Goal: Task Accomplishment & Management: Use online tool/utility

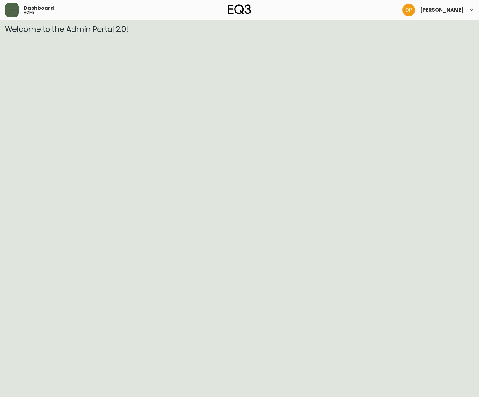
click at [11, 7] on icon "button" at bounding box center [11, 9] width 5 height 5
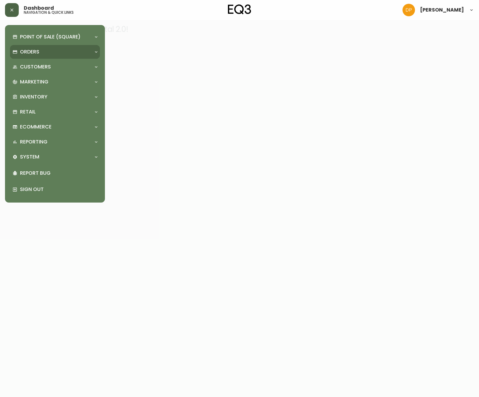
click at [22, 50] on p "Orders" at bounding box center [29, 51] width 19 height 7
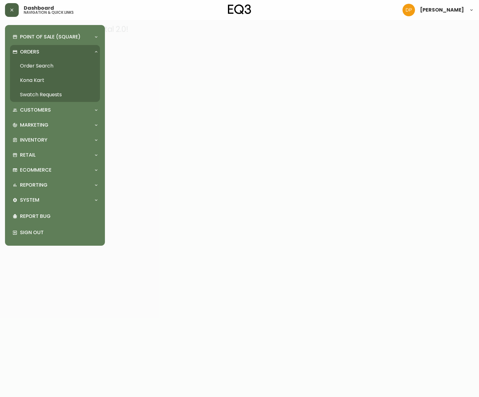
click at [38, 66] on link "Order Search" at bounding box center [55, 66] width 90 height 14
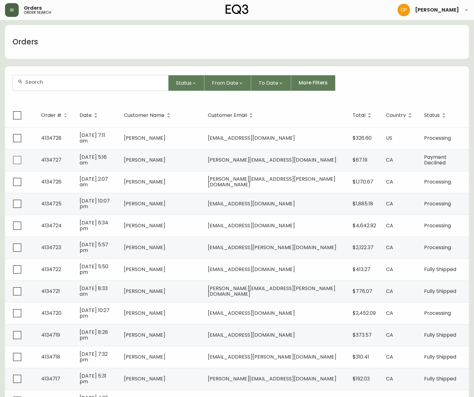
click at [70, 94] on form "Status From Date To Date More Filters" at bounding box center [237, 85] width 464 height 36
click at [71, 86] on div at bounding box center [90, 82] width 155 height 15
paste input "4121951"
type input "4121951"
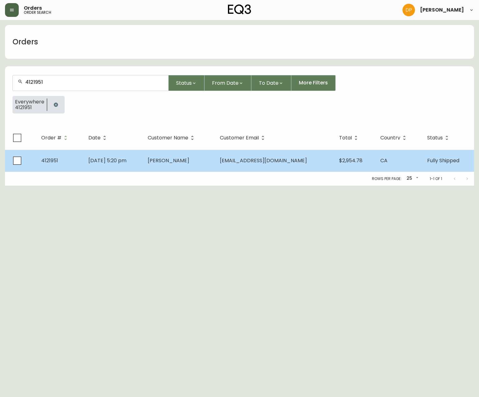
click at [126, 162] on span "[DATE] 5:20 pm" at bounding box center [107, 160] width 38 height 7
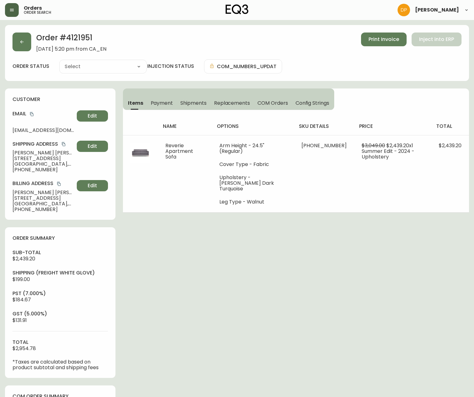
type input "Fully Shipped"
select select "FULLY_SHIPPED"
drag, startPoint x: 50, startPoint y: 167, endPoint x: 16, endPoint y: 171, distance: 34.0
click at [16, 171] on span "[PHONE_NUMBER]" at bounding box center [43, 170] width 62 height 6
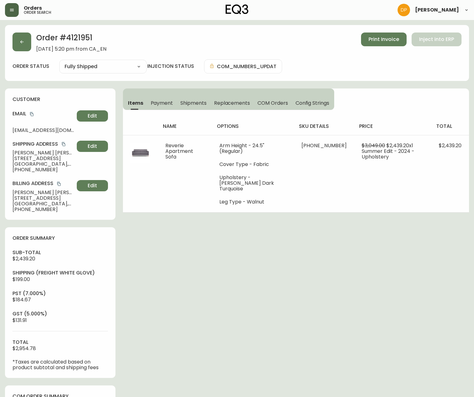
click at [18, 170] on span "[PHONE_NUMBER]" at bounding box center [43, 170] width 62 height 6
drag, startPoint x: 18, startPoint y: 170, endPoint x: 33, endPoint y: 166, distance: 14.8
click at [33, 166] on div "Shipping Address [PERSON_NAME] [STREET_ADDRESS] [PHONE_NUMBER] Edit" at bounding box center [60, 156] width 96 height 32
click at [33, 166] on span "[STREET_ADDRESS]" at bounding box center [43, 164] width 62 height 6
drag, startPoint x: 51, startPoint y: 167, endPoint x: 18, endPoint y: 171, distance: 33.3
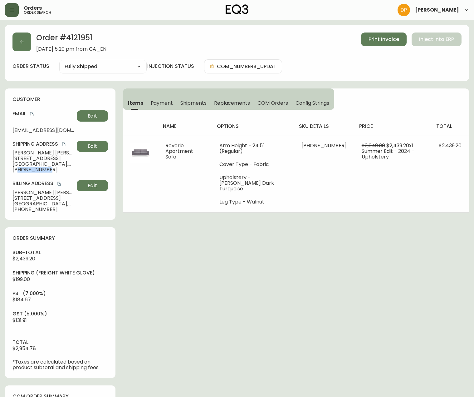
click at [18, 171] on span "[PHONE_NUMBER]" at bounding box center [43, 170] width 62 height 6
copy span "7809965278"
click at [12, 37] on button "button" at bounding box center [21, 41] width 19 height 19
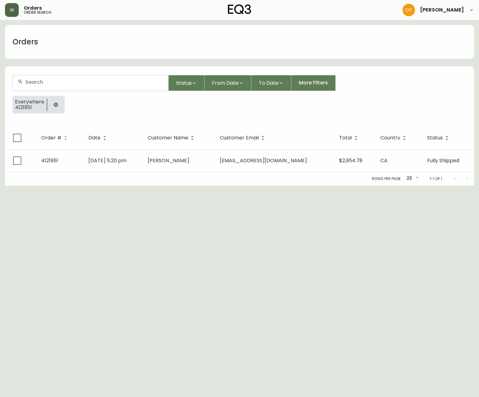
click at [61, 85] on div at bounding box center [90, 82] width 155 height 15
click at [51, 110] on button "button" at bounding box center [56, 104] width 12 height 12
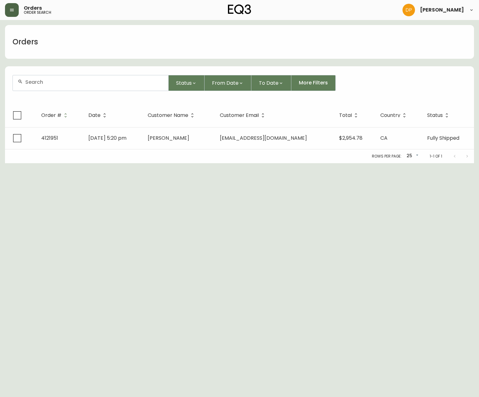
click at [55, 86] on div at bounding box center [90, 82] width 155 height 15
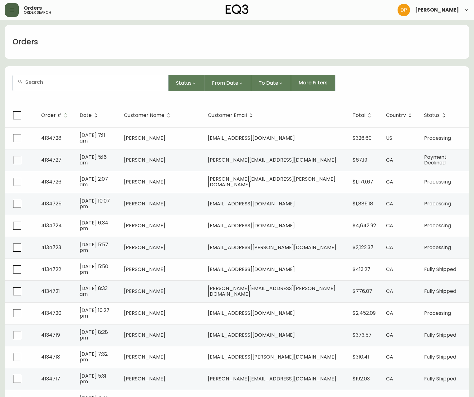
paste input "4134474"
type input "4134474"
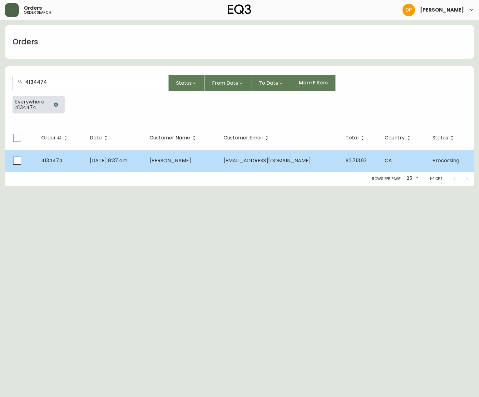
click at [124, 166] on td "[DATE] 8:37 am" at bounding box center [115, 161] width 60 height 22
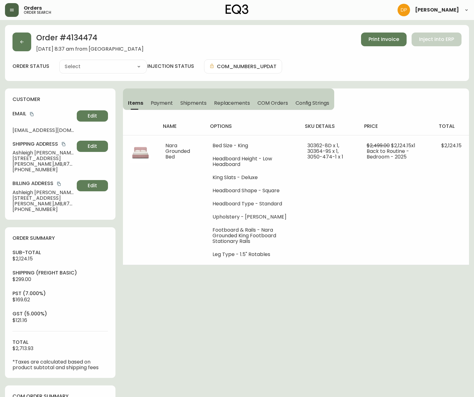
type input "Processing"
select select "PROCESSING"
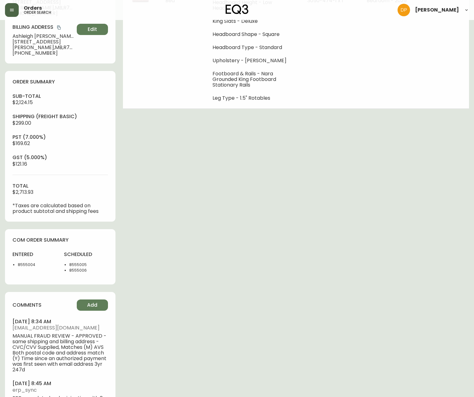
scroll to position [196, 0]
